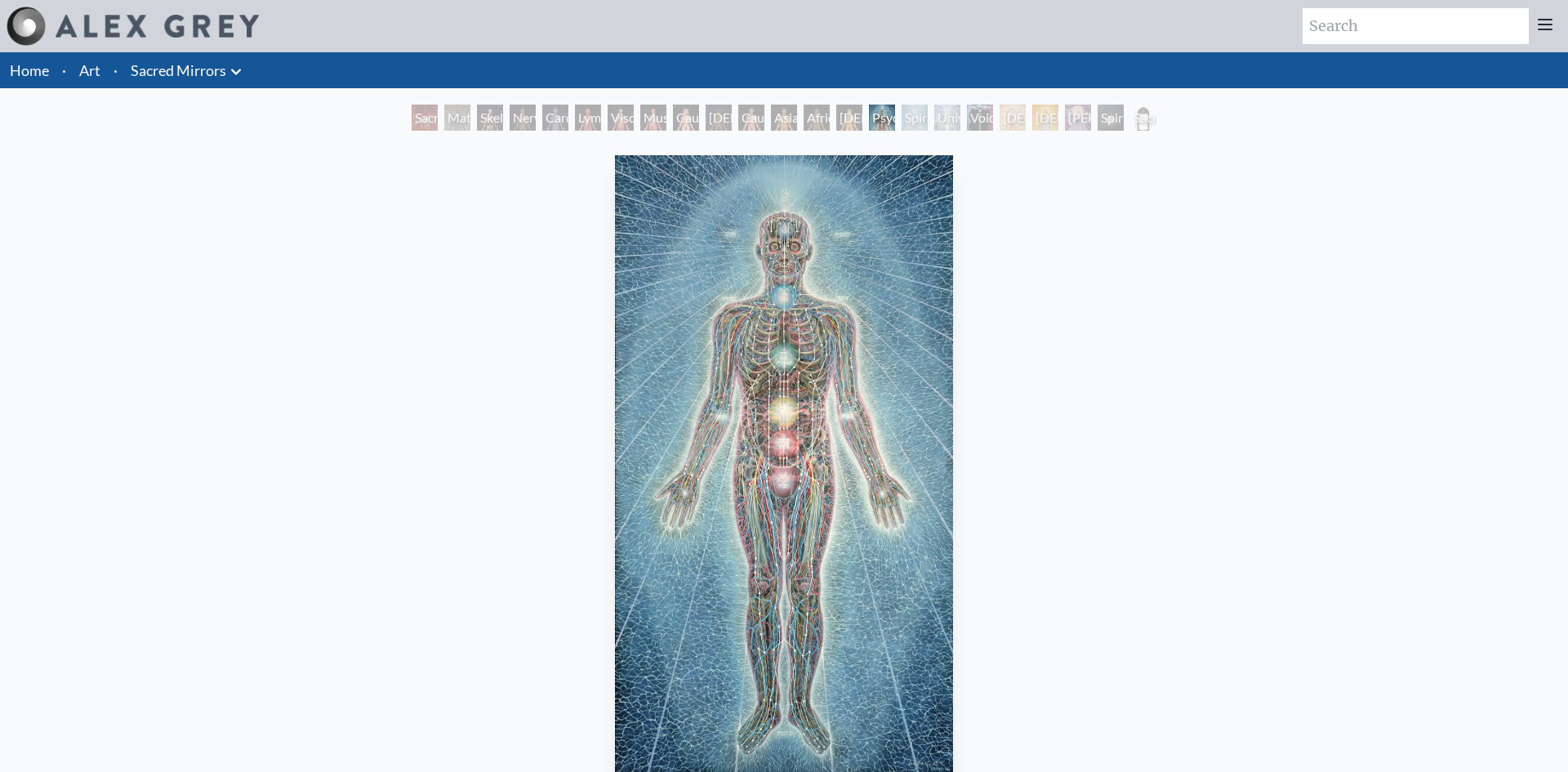
click at [876, 124] on div "Psychic Energy System" at bounding box center [881, 117] width 26 height 26
click at [519, 114] on div "Nervous System" at bounding box center [522, 117] width 26 height 26
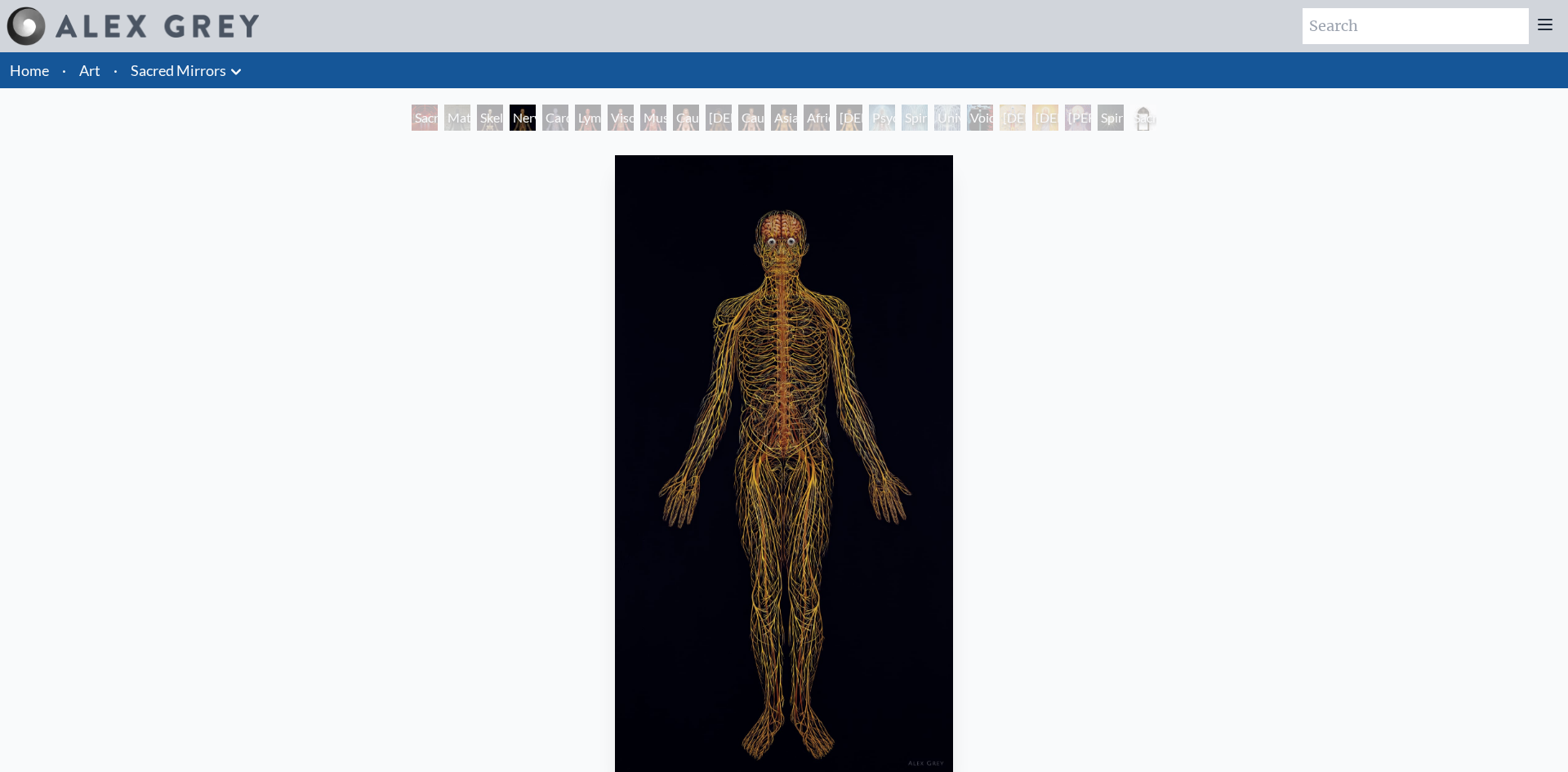
click at [591, 120] on div "Lymphatic System" at bounding box center [587, 117] width 26 height 26
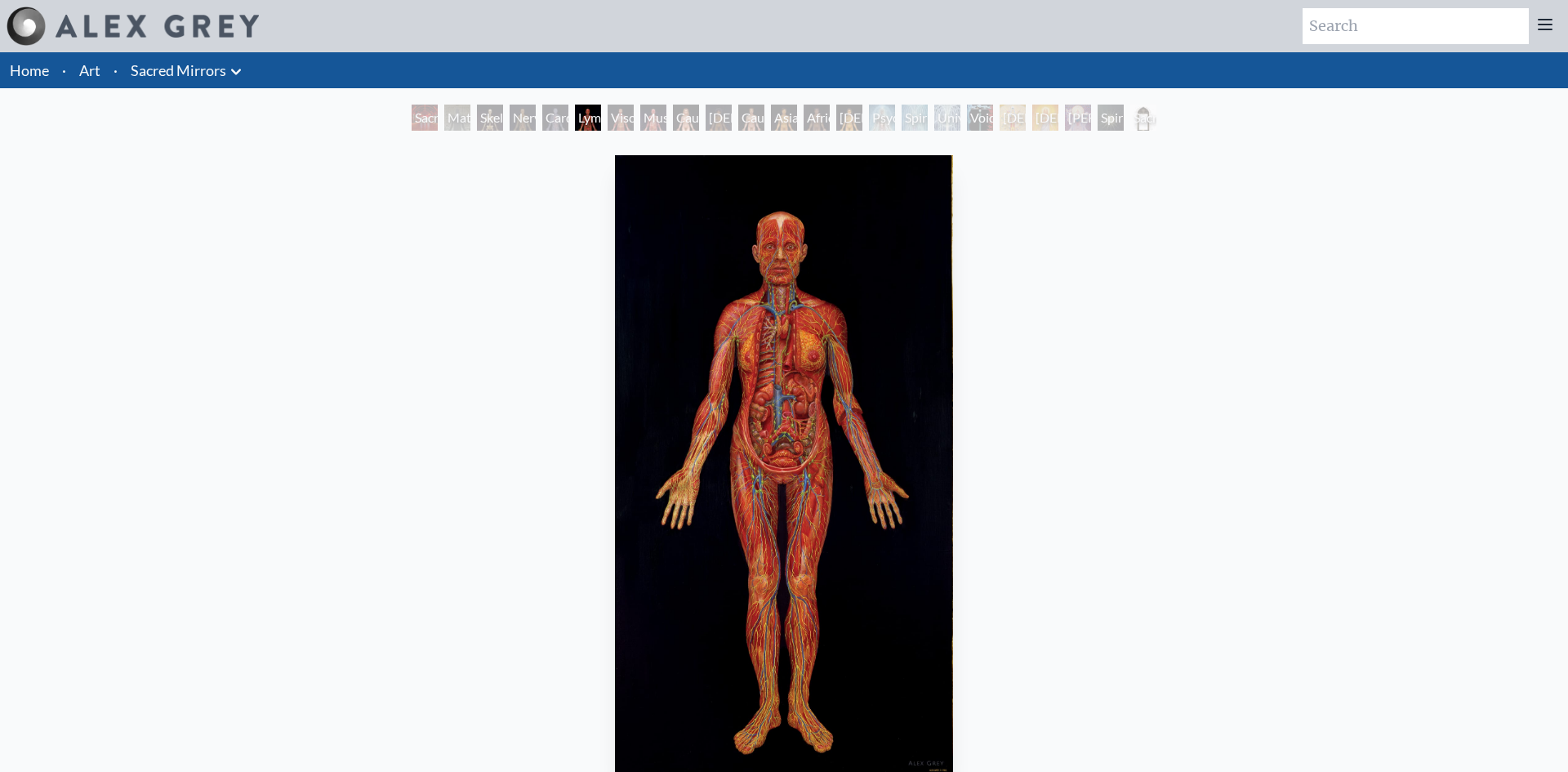
click at [627, 118] on div "Viscera" at bounding box center [620, 117] width 26 height 26
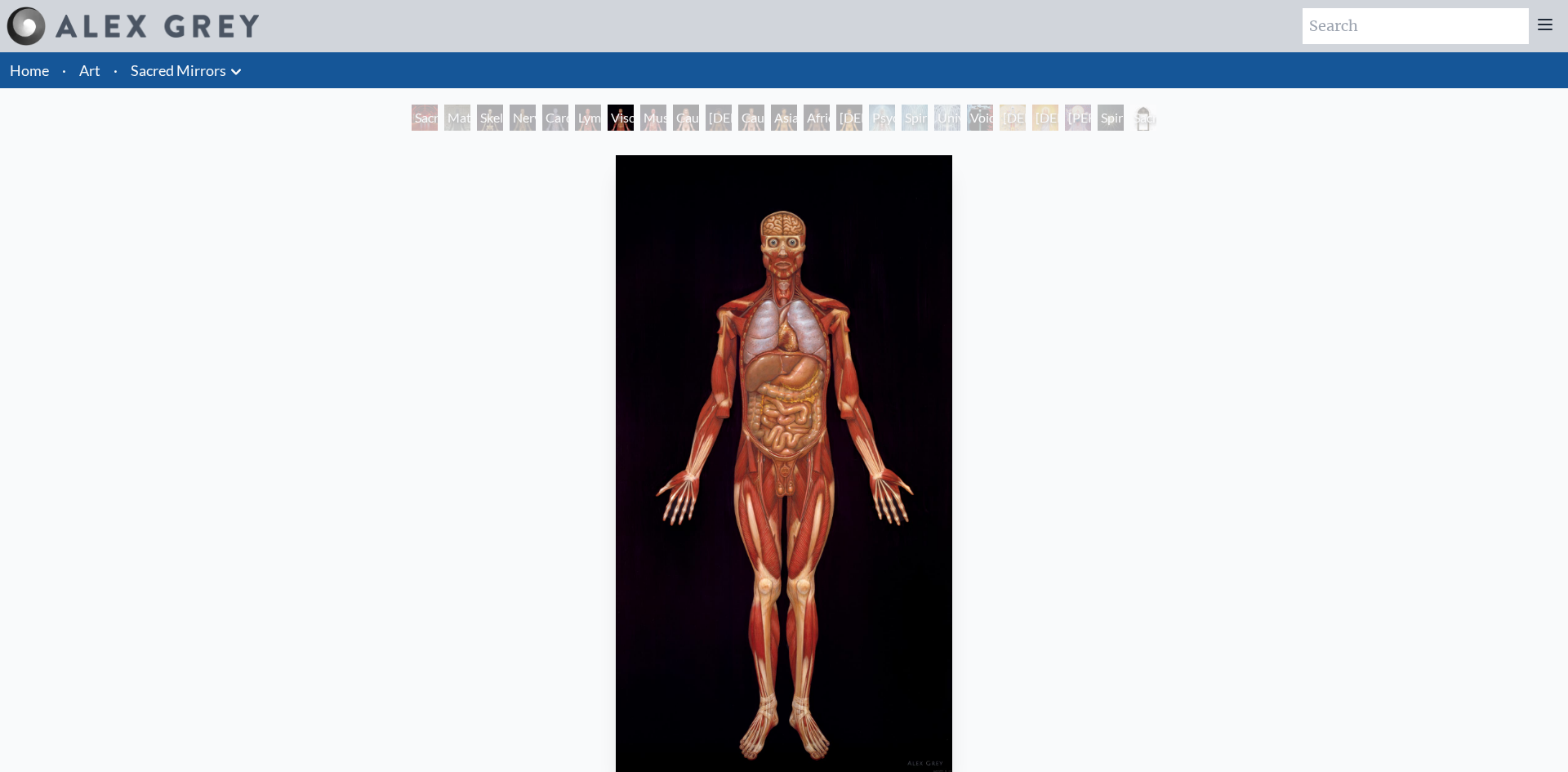
click at [661, 126] on div "Muscle System" at bounding box center [653, 117] width 26 height 26
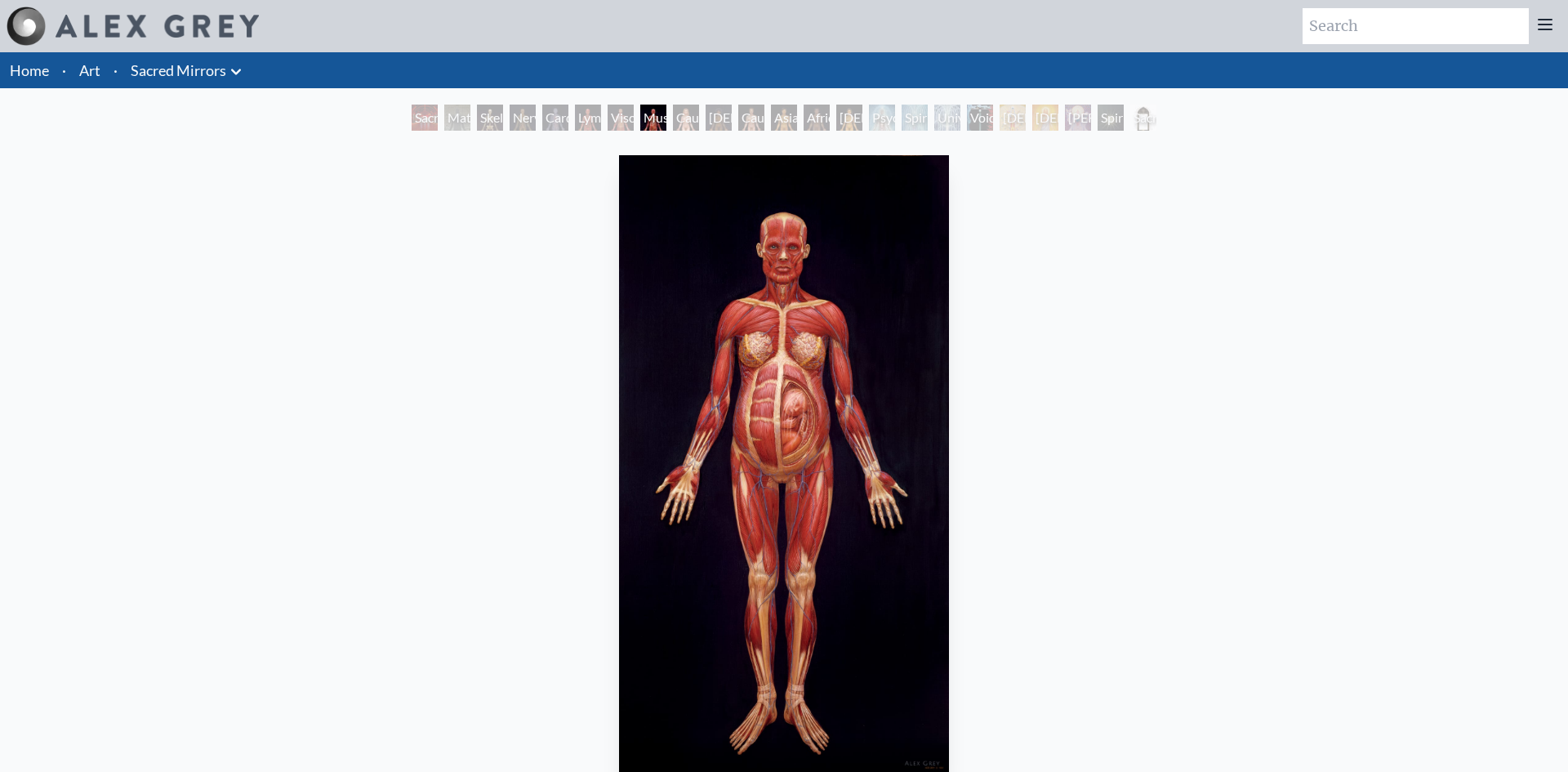
click at [457, 123] on div "Material World" at bounding box center [457, 117] width 26 height 26
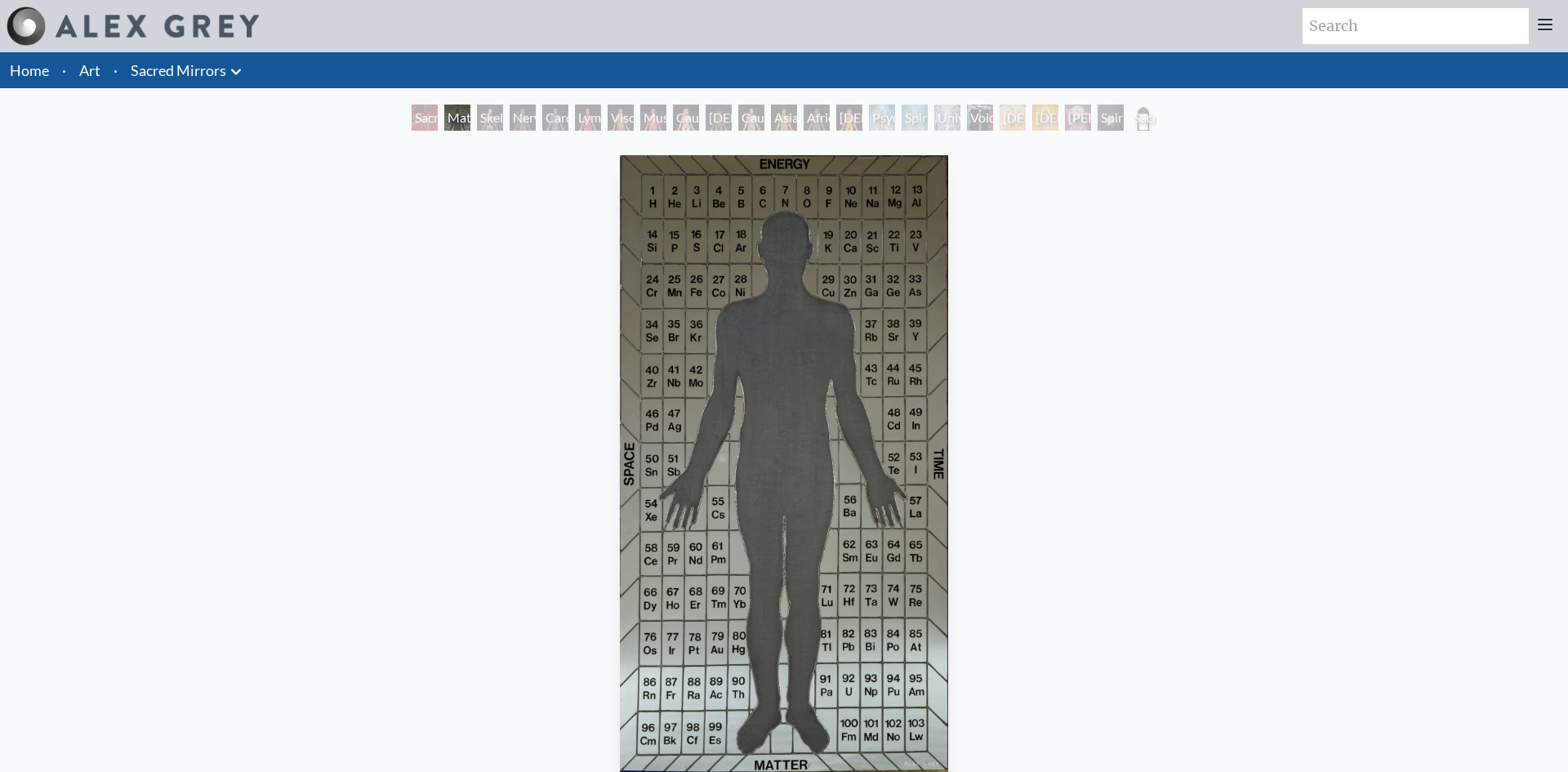
click at [516, 119] on div "Nervous System" at bounding box center [522, 117] width 26 height 26
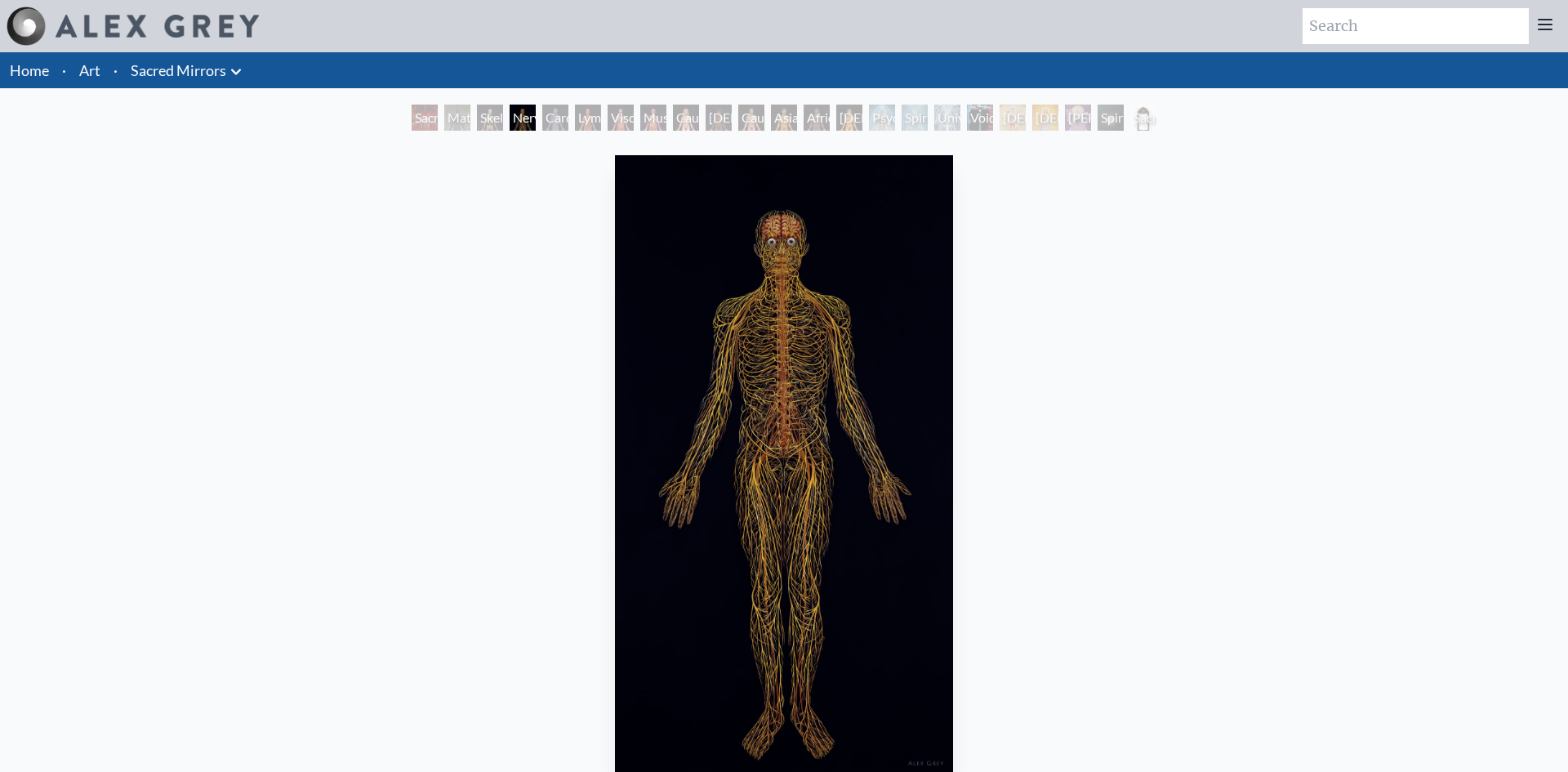
click at [584, 112] on div "Lymphatic System" at bounding box center [587, 117] width 26 height 26
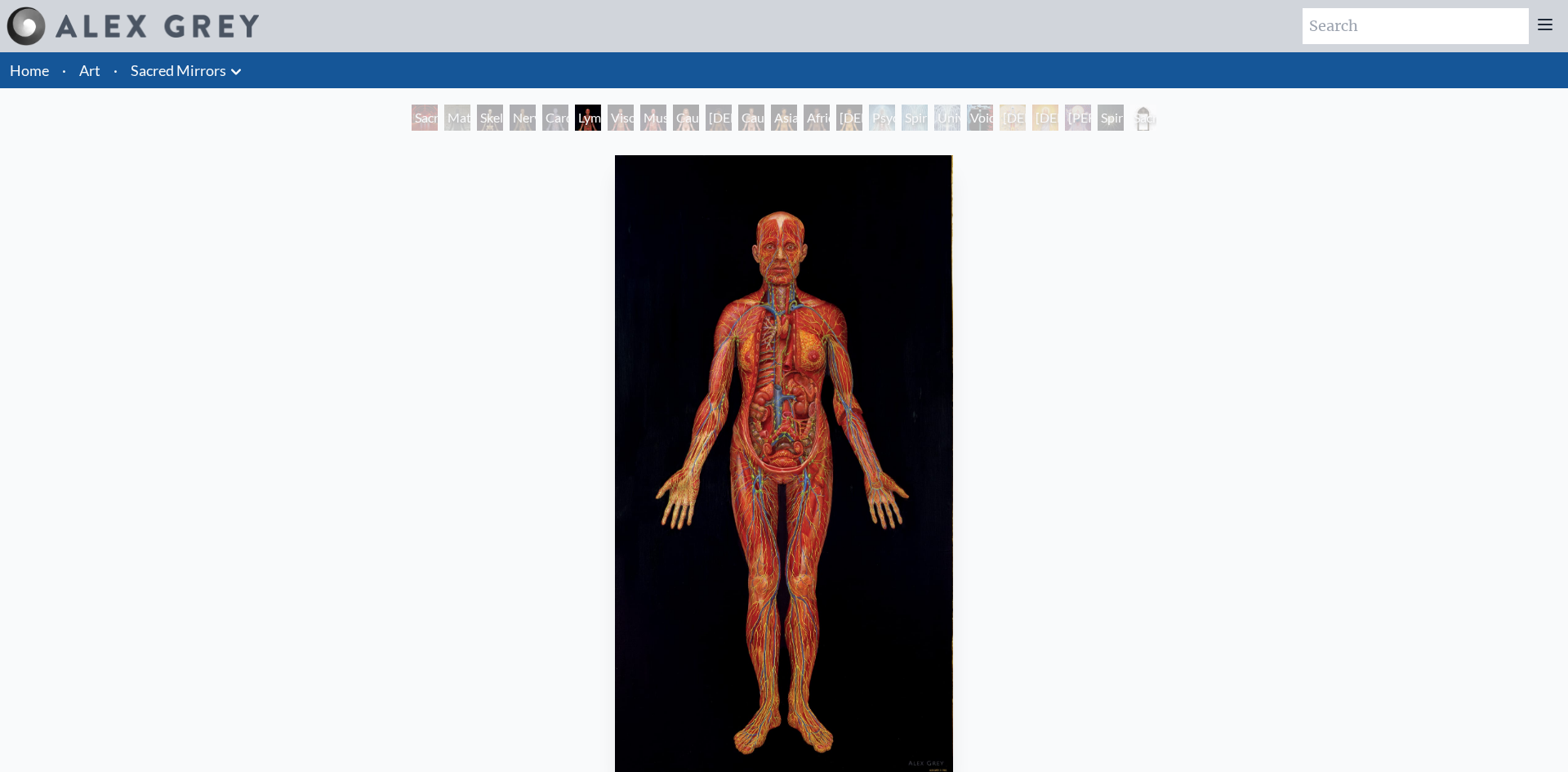
click at [654, 126] on div "Muscle System" at bounding box center [653, 117] width 26 height 26
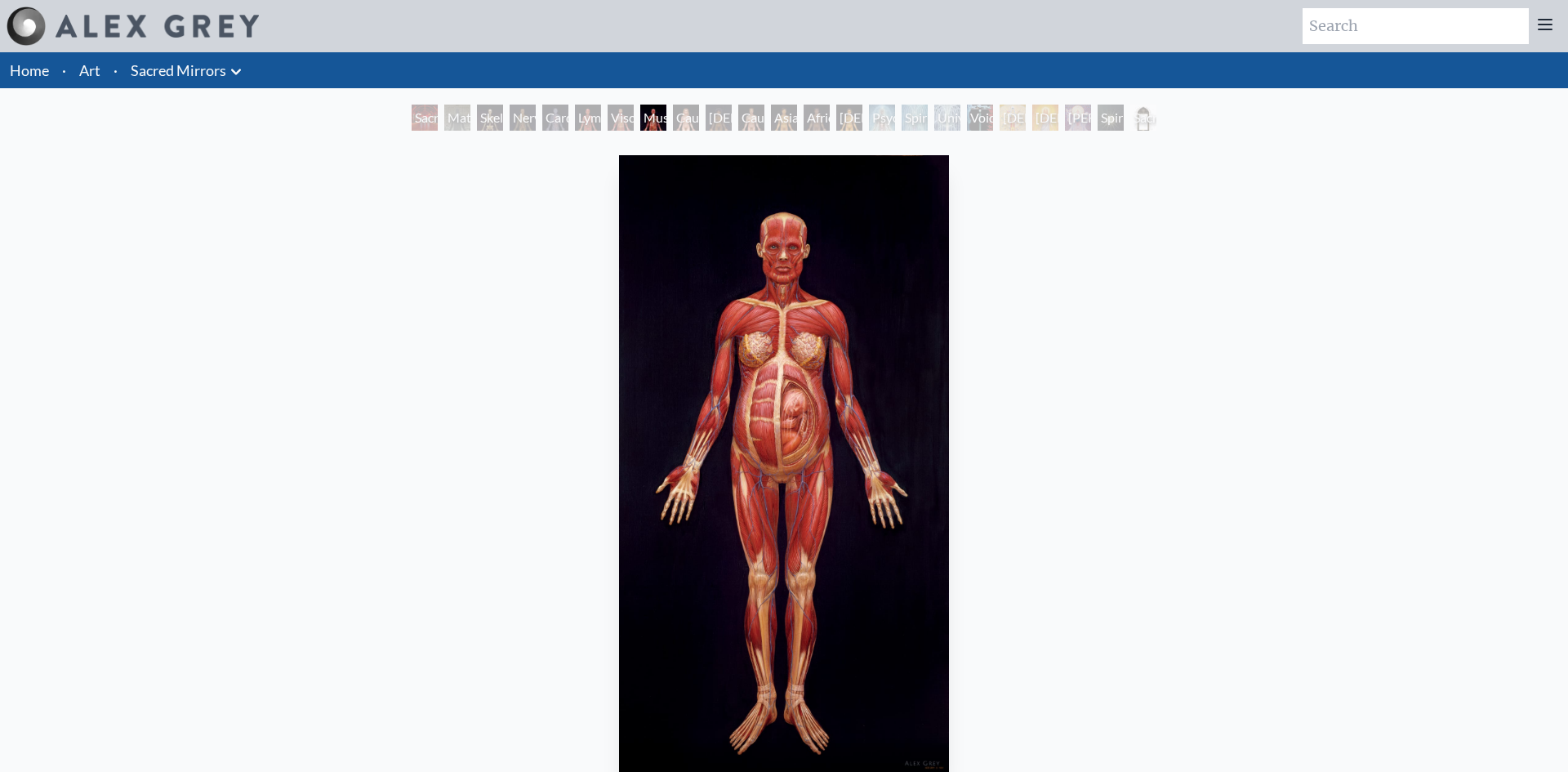
click at [1084, 118] on div "[PERSON_NAME]" at bounding box center [1078, 117] width 26 height 26
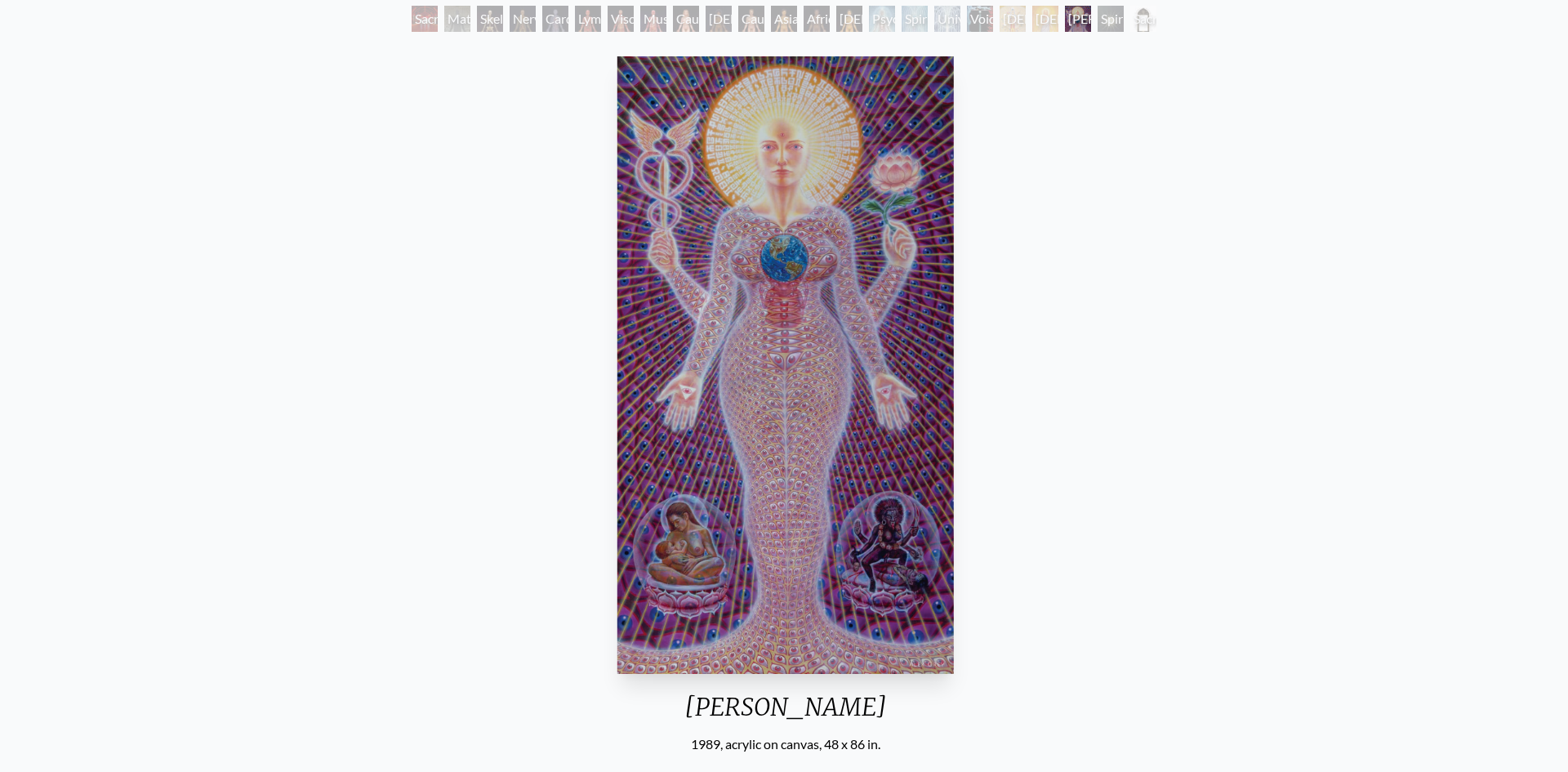
scroll to position [103, 0]
